Goal: Task Accomplishment & Management: Manage account settings

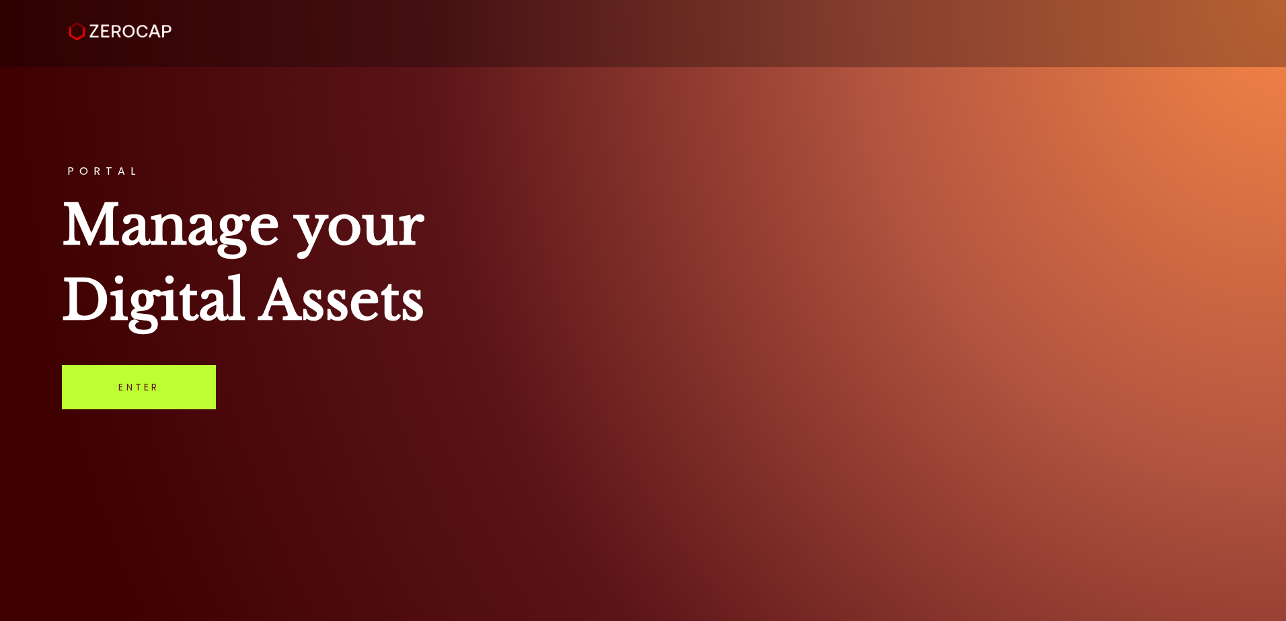
click at [132, 402] on link "Enter" at bounding box center [139, 387] width 154 height 44
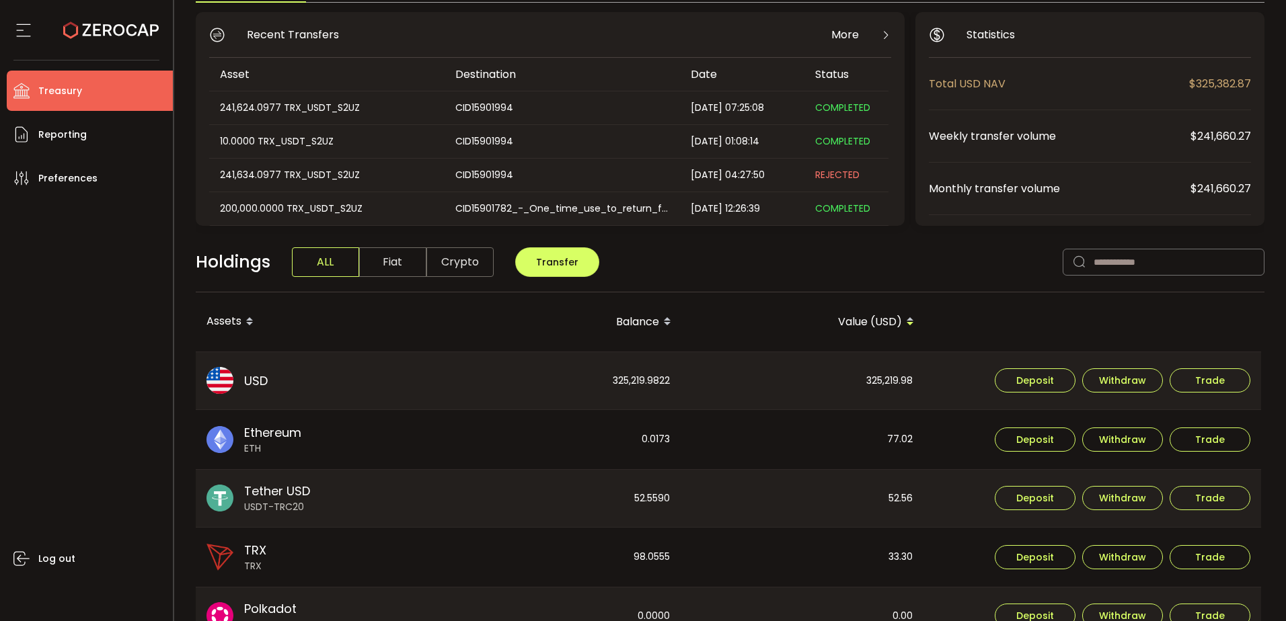
scroll to position [134, 0]
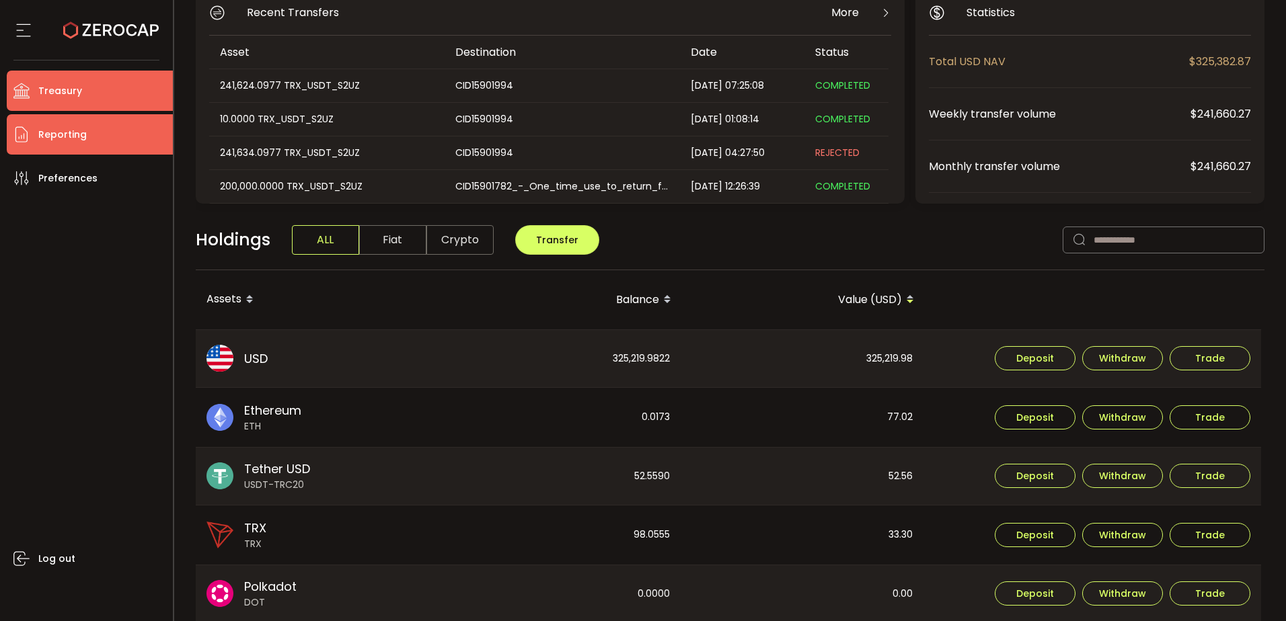
click at [102, 133] on li "Reporting" at bounding box center [90, 134] width 166 height 40
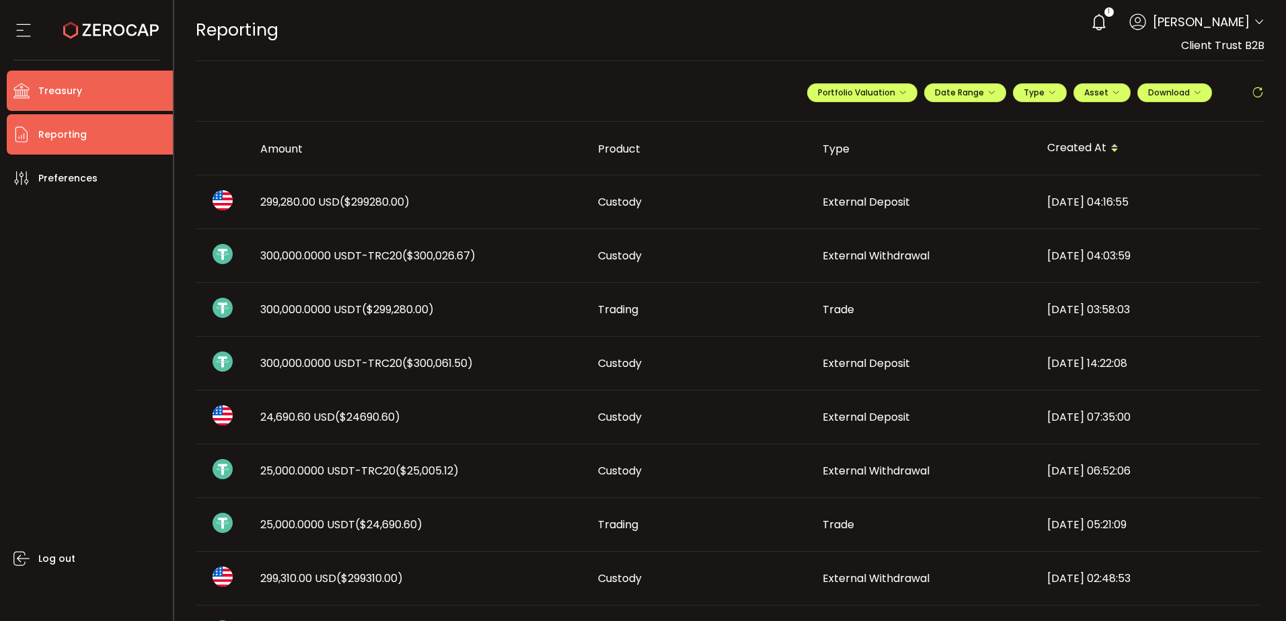
click at [93, 87] on li "Treasury" at bounding box center [90, 91] width 166 height 40
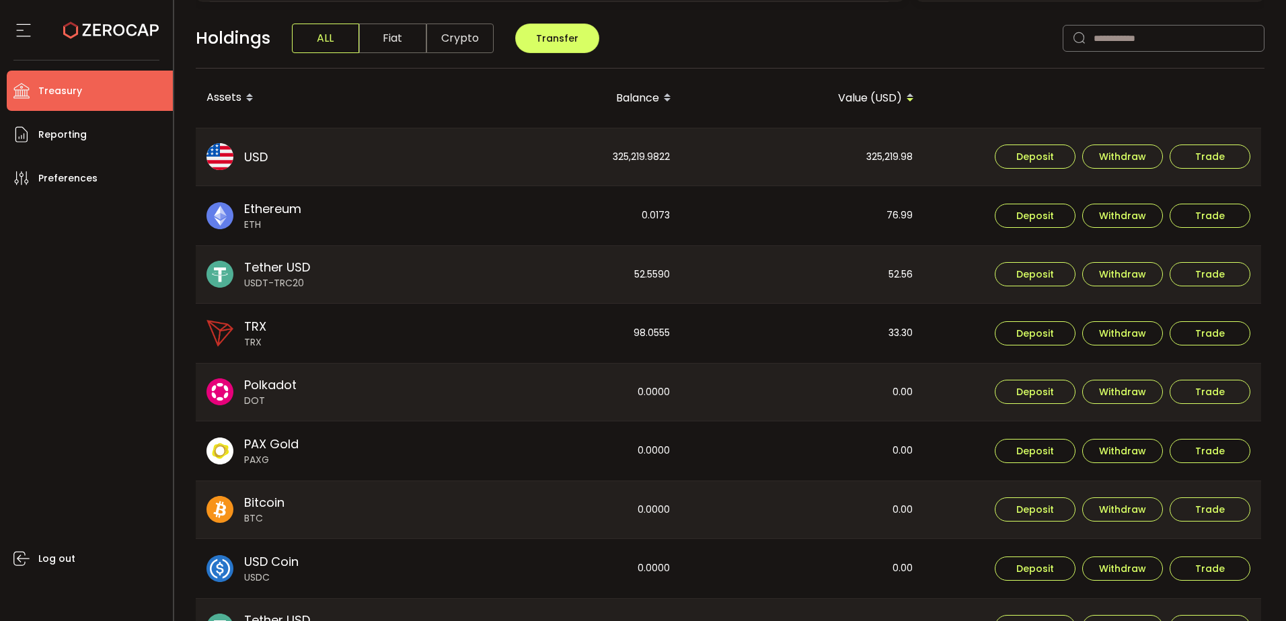
scroll to position [269, 0]
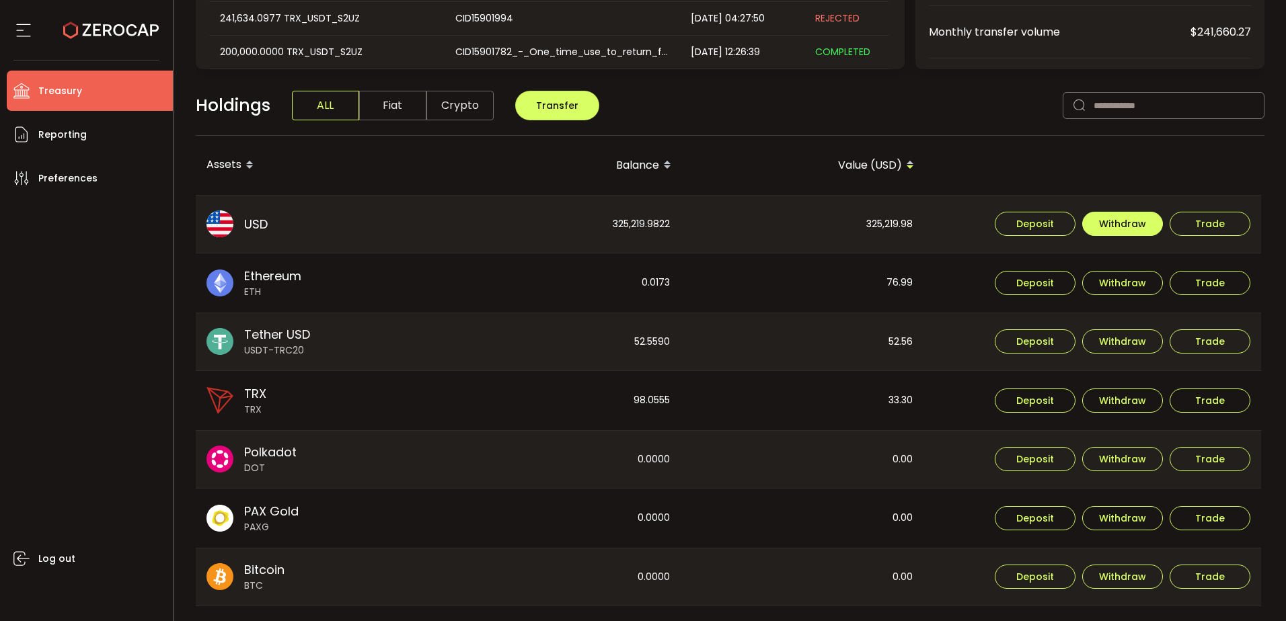
click at [1133, 225] on span "Withdraw" at bounding box center [1122, 223] width 47 height 9
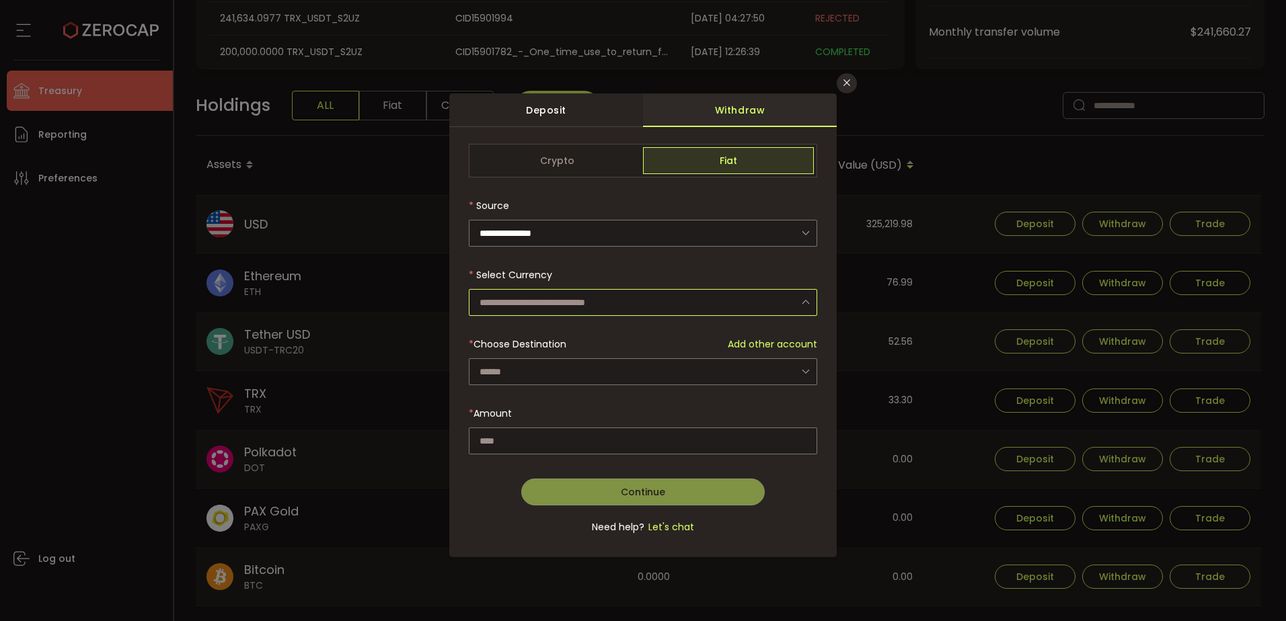
click at [613, 295] on input "dialog" at bounding box center [643, 302] width 348 height 27
click at [591, 345] on li "US Dollar (USD)" at bounding box center [645, 338] width 352 height 23
type input "**********"
click at [570, 373] on input "dialog" at bounding box center [643, 371] width 348 height 27
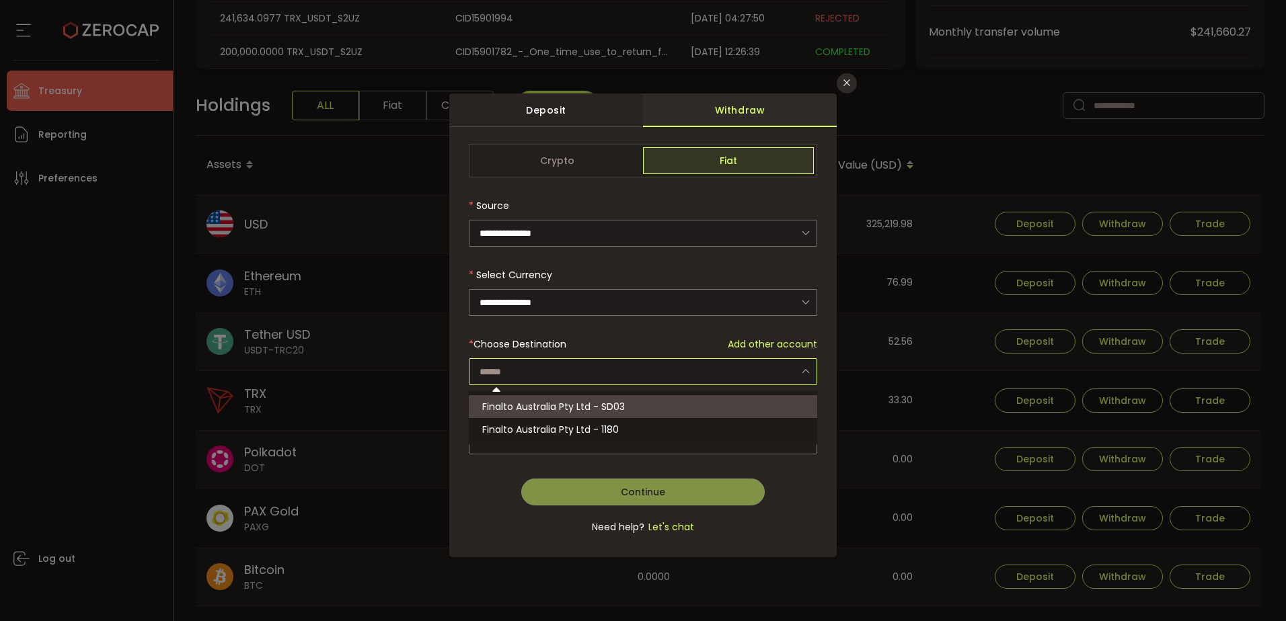
click at [582, 405] on span "Finalto Australia Pty Ltd - SD03" at bounding box center [553, 406] width 143 height 13
type input "**********"
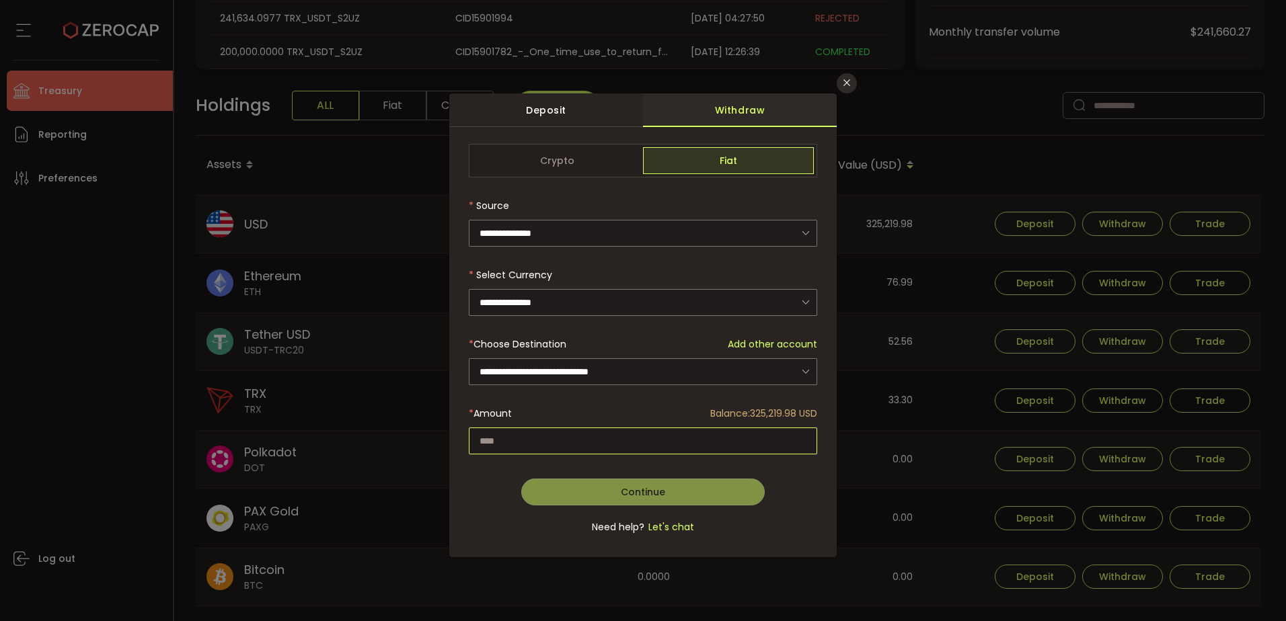
click at [563, 431] on input "dialog" at bounding box center [643, 441] width 348 height 27
paste input "*********"
type input "*********"
click at [631, 495] on span "Continue" at bounding box center [643, 491] width 44 height 13
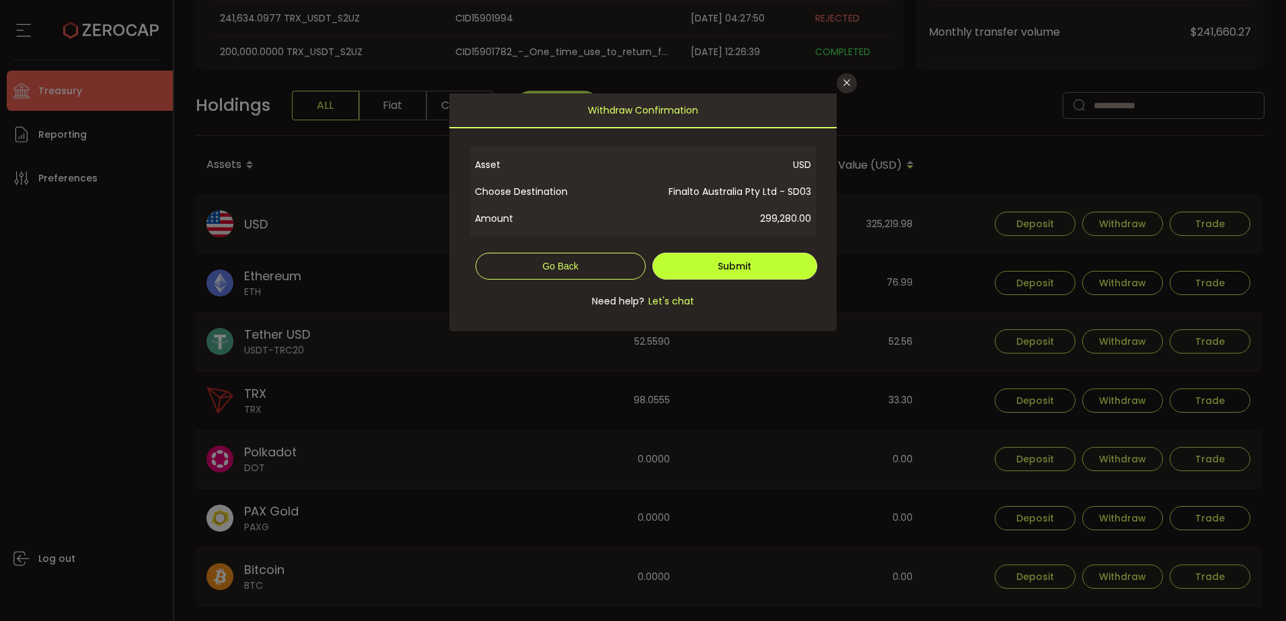
click at [744, 271] on span "Submit" at bounding box center [734, 266] width 34 height 13
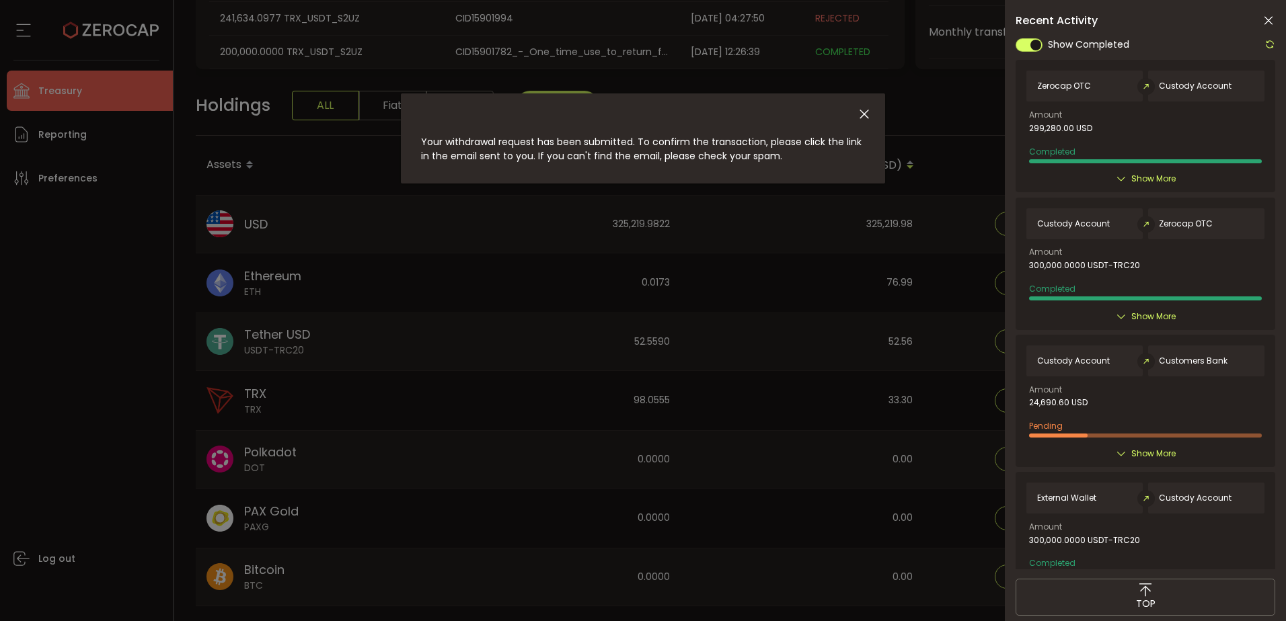
click at [1269, 21] on icon at bounding box center [1267, 20] width 13 height 13
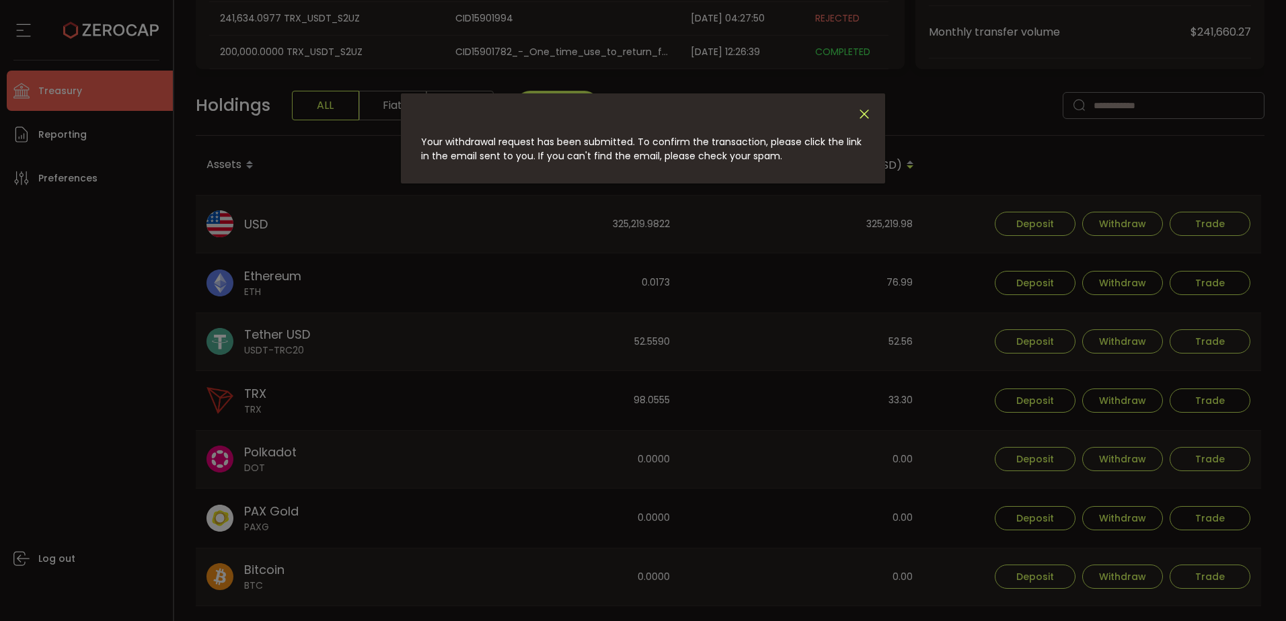
click at [865, 118] on icon "Close" at bounding box center [864, 114] width 15 height 15
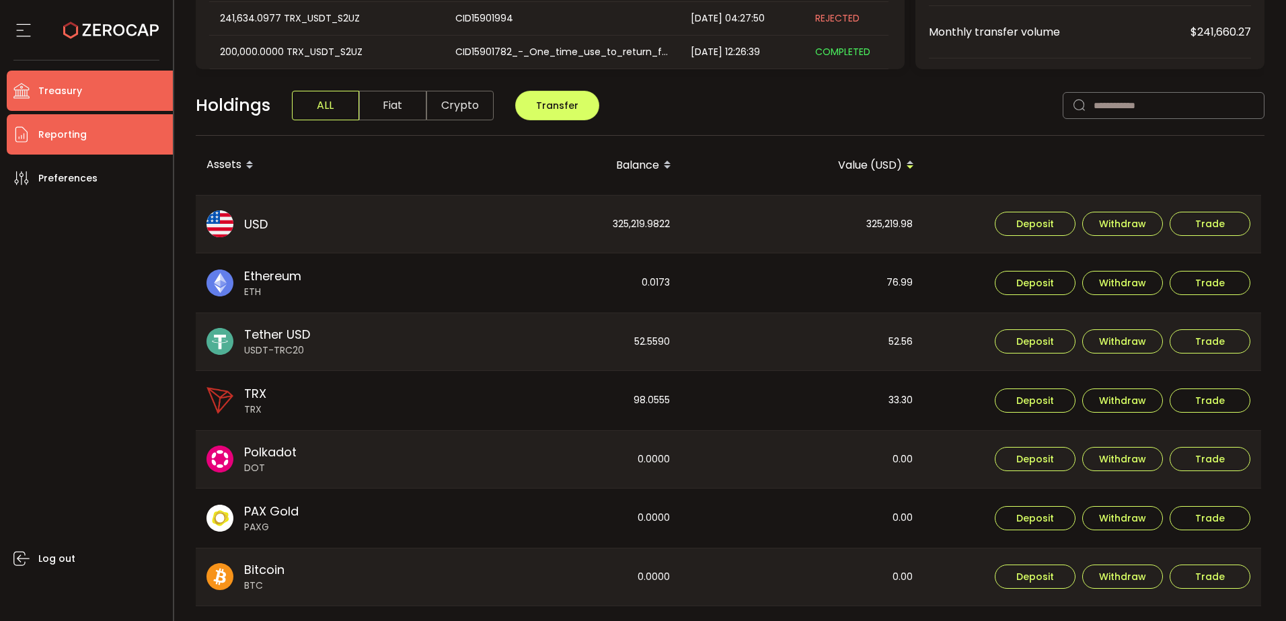
click at [48, 143] on span "Reporting" at bounding box center [62, 135] width 48 height 20
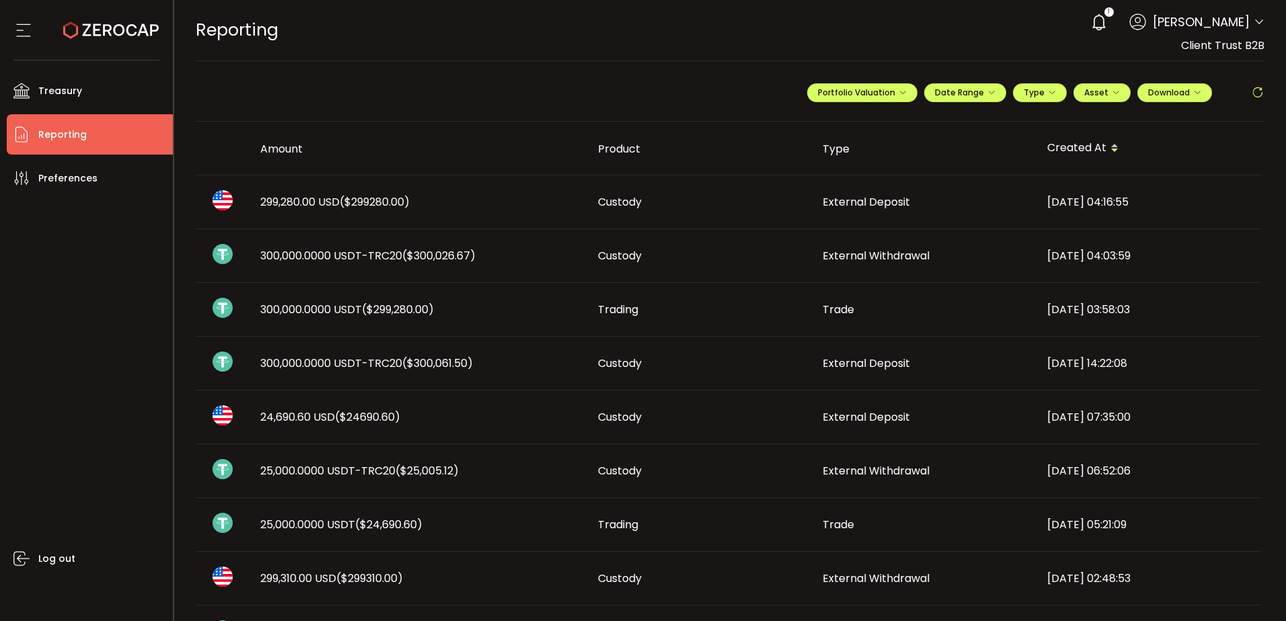
click at [832, 359] on span "External Deposit" at bounding box center [865, 363] width 87 height 15
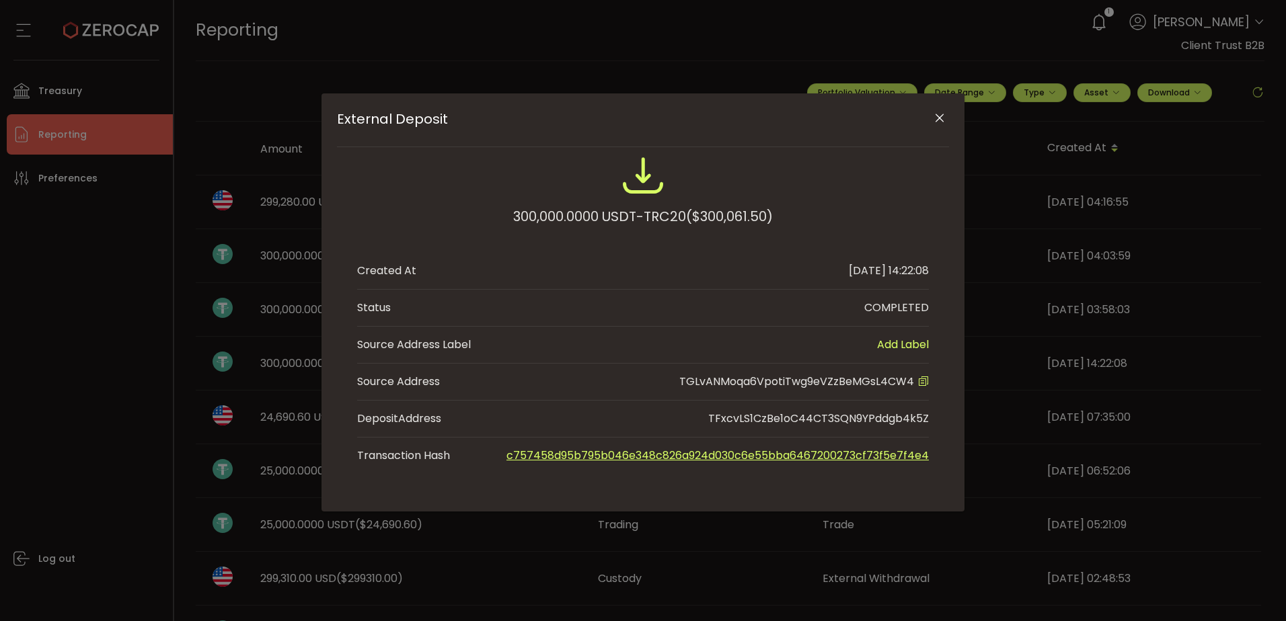
click at [847, 383] on span "TGLvANMoqa6VpotiTwg9eVZzBeMGsL4CW4" at bounding box center [796, 381] width 235 height 15
copy span "TGLvANMoqa6VpotiTwg9eVZzBeMGsL4CW4"
click at [939, 116] on icon "Close" at bounding box center [939, 118] width 13 height 13
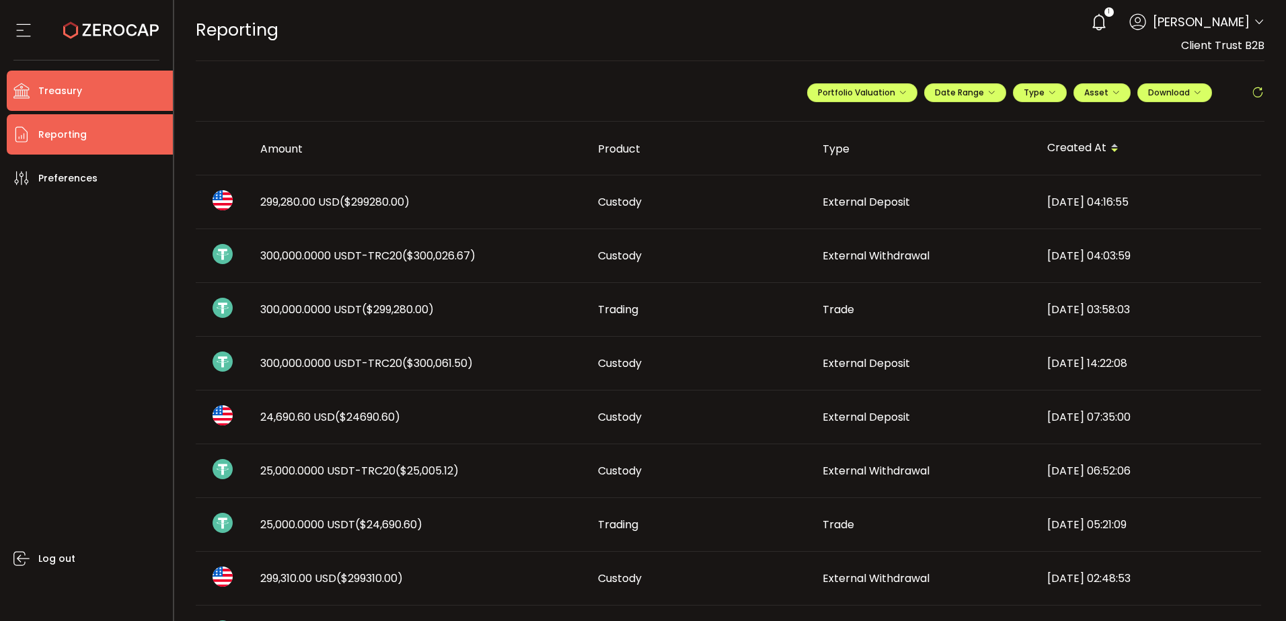
click at [46, 99] on span "Treasury" at bounding box center [60, 91] width 44 height 20
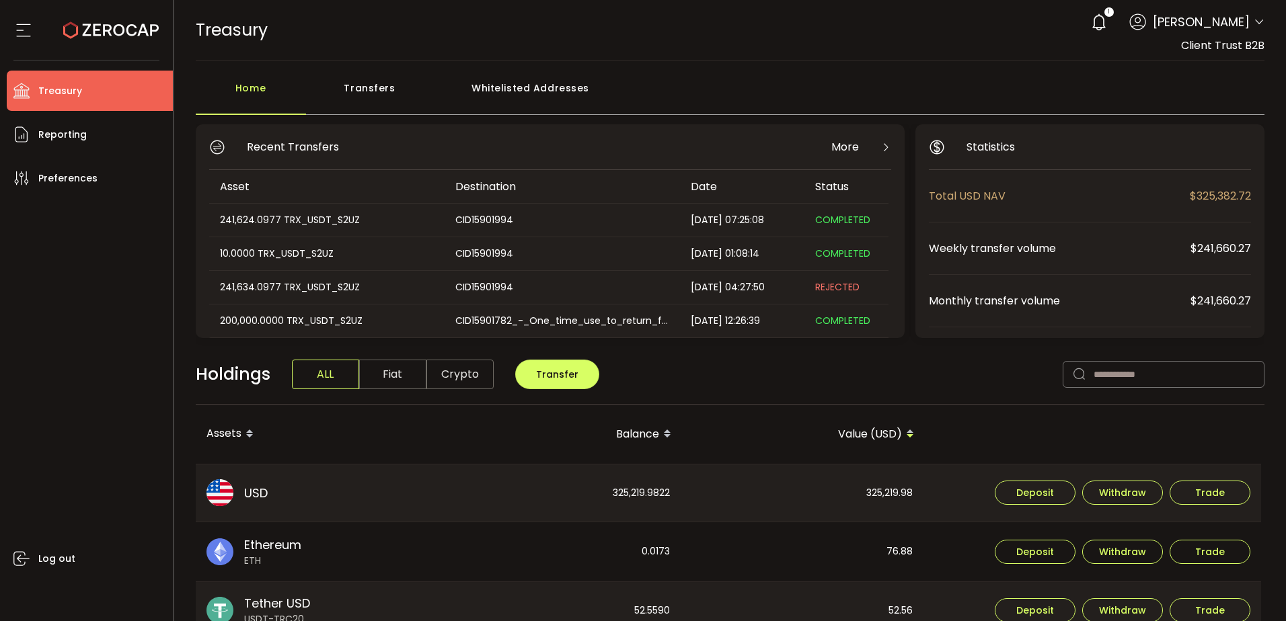
click at [500, 86] on div "Whitelisted Addresses" at bounding box center [531, 95] width 194 height 40
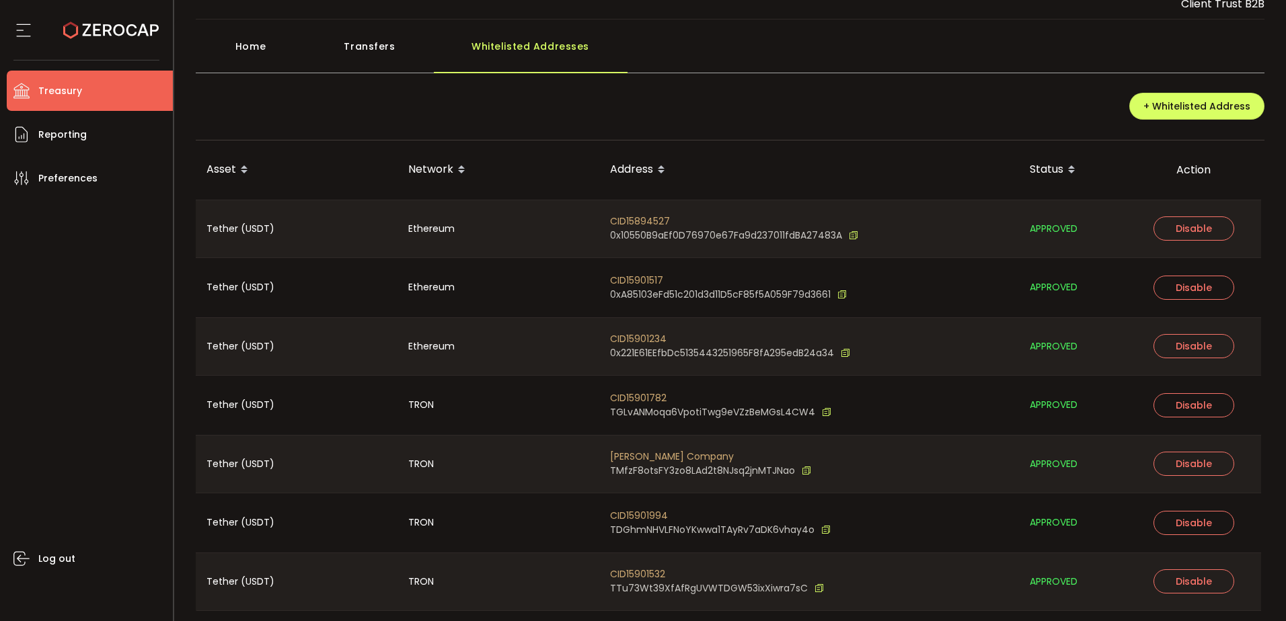
scroll to position [85, 0]
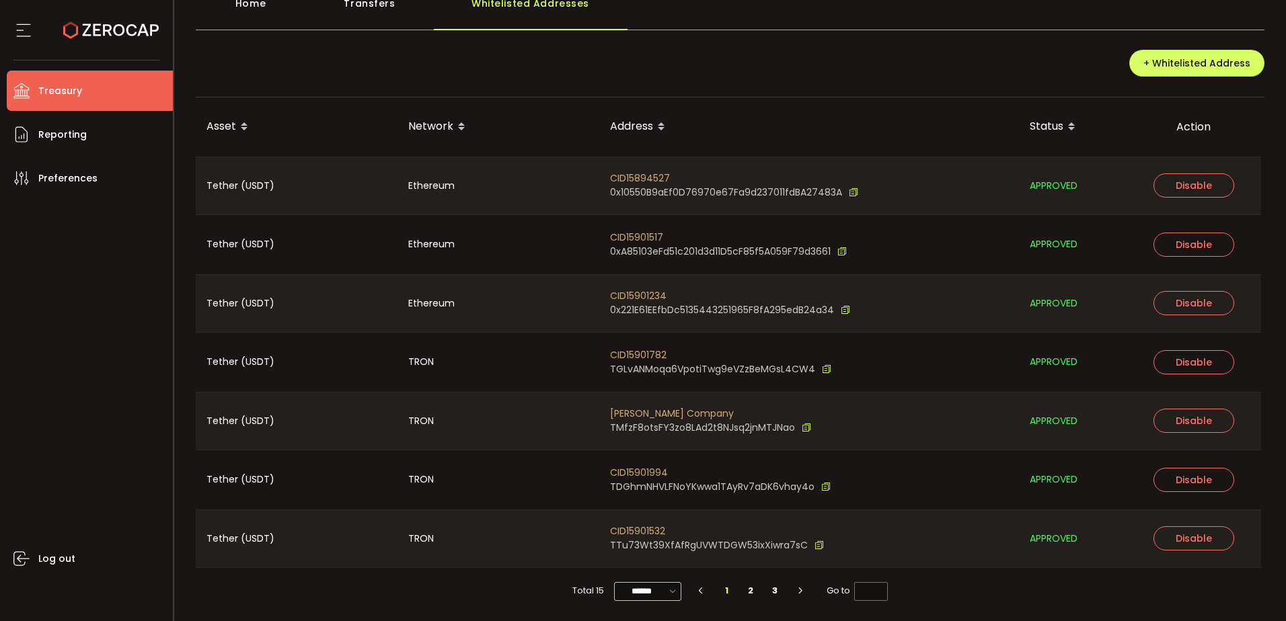
click at [670, 594] on icon at bounding box center [672, 591] width 13 height 15
click at [652, 560] on span "100/page" at bounding box center [647, 557] width 44 height 13
type input "********"
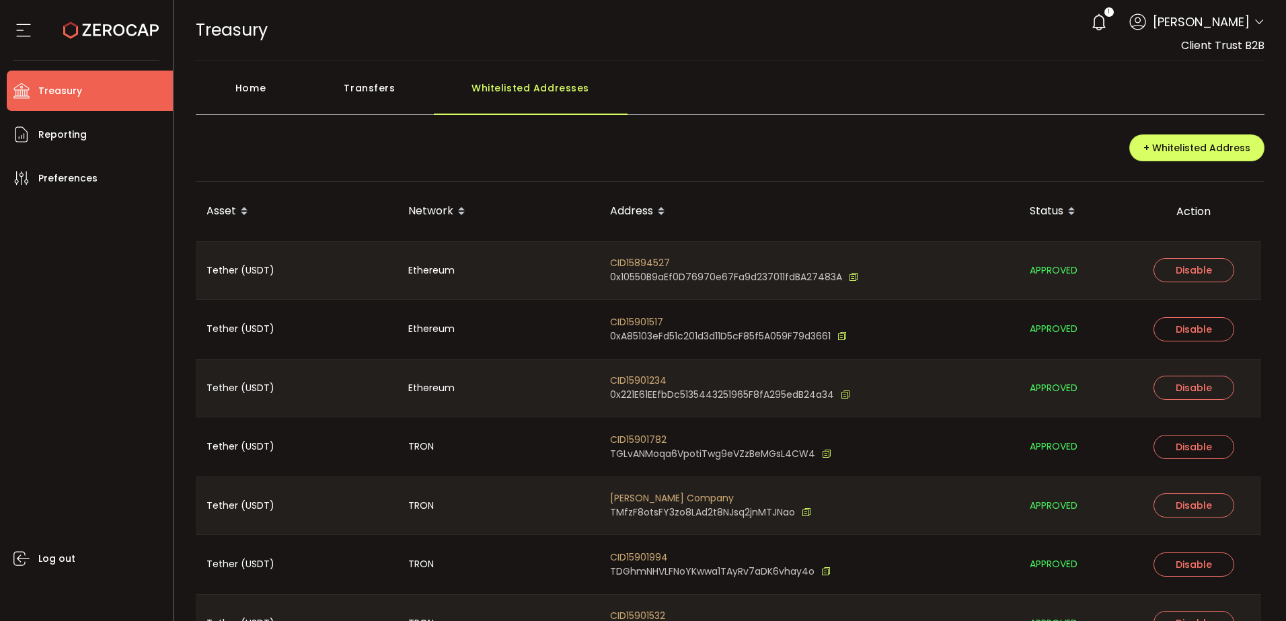
click at [640, 442] on span "CID15901782" at bounding box center [720, 440] width 221 height 14
copy span "CID15901782"
drag, startPoint x: 54, startPoint y: 424, endPoint x: 98, endPoint y: 438, distance: 46.4
click at [54, 424] on div "Log out" at bounding box center [90, 404] width 166 height 413
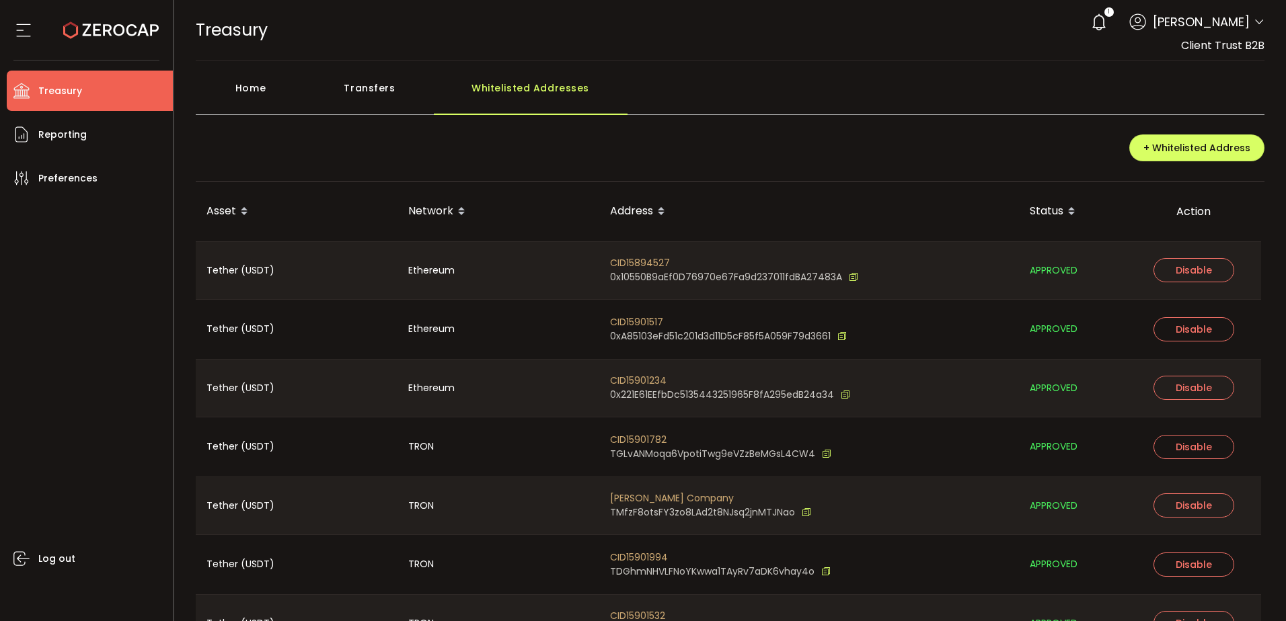
click at [26, 250] on div "Log out" at bounding box center [90, 404] width 166 height 413
click at [921, 471] on div "CID15901782 TGLvANMoqa6VpotiTwg9eVZzBeMGsL4CW4" at bounding box center [809, 447] width 420 height 59
click at [791, 455] on span "TGLvANMoqa6VpotiTwg9eVZzBeMGsL4CW4" at bounding box center [712, 454] width 205 height 14
click at [896, 126] on div "+ Whitelisted Address" at bounding box center [730, 153] width 1069 height 58
